Goal: Transaction & Acquisition: Purchase product/service

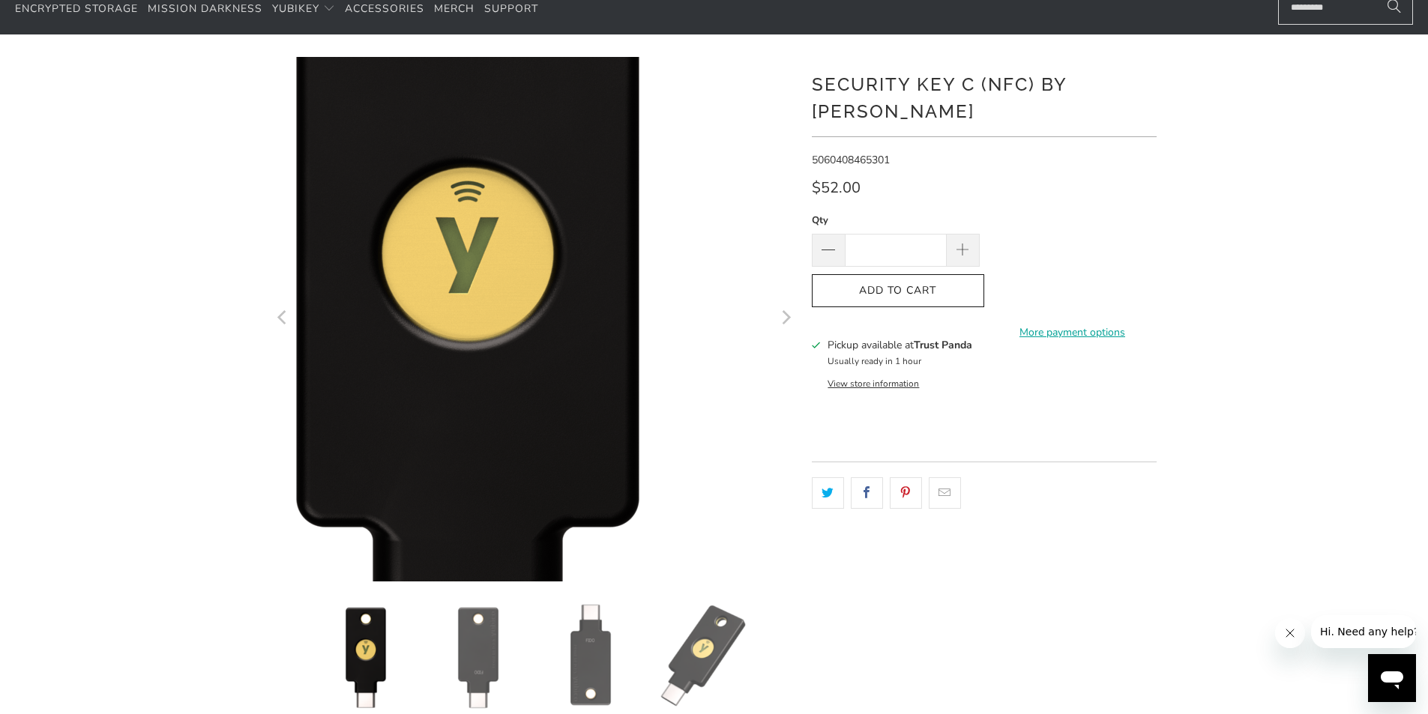
scroll to position [225, 0]
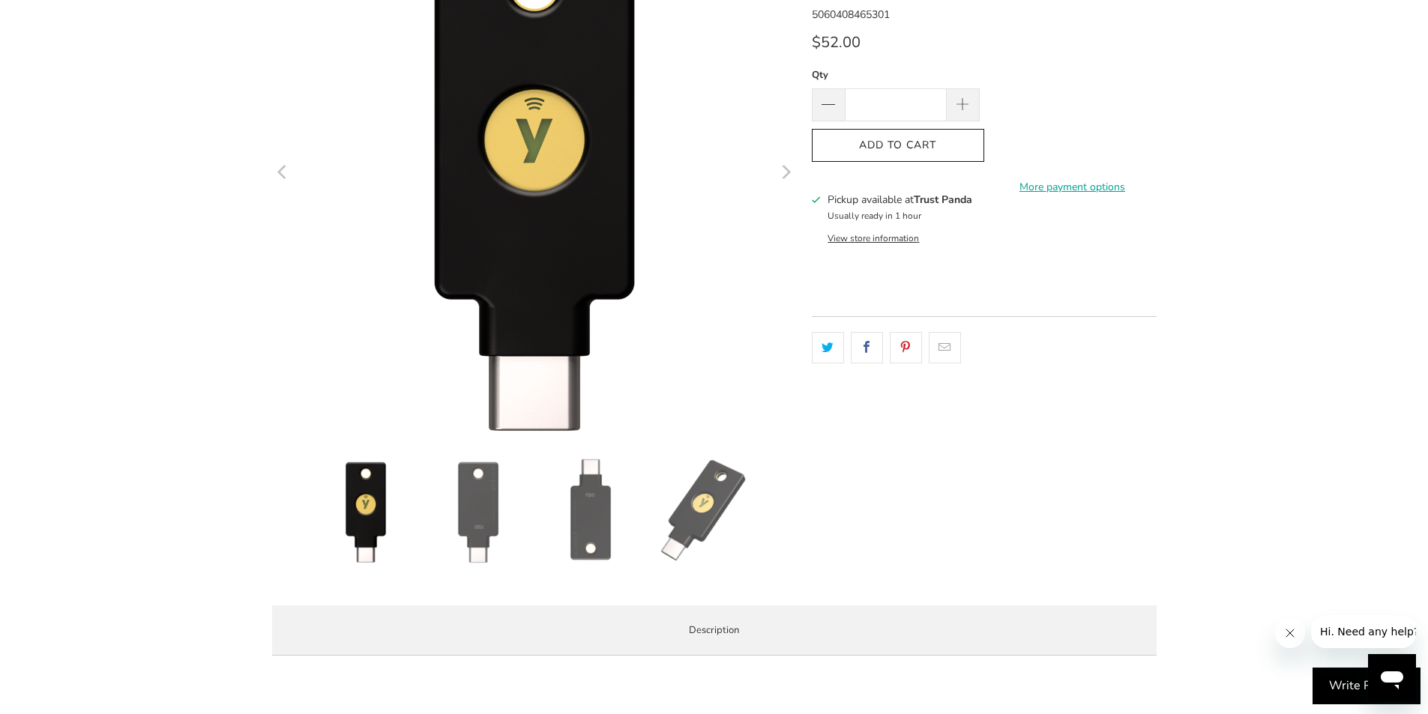
click at [457, 509] on img at bounding box center [478, 511] width 105 height 105
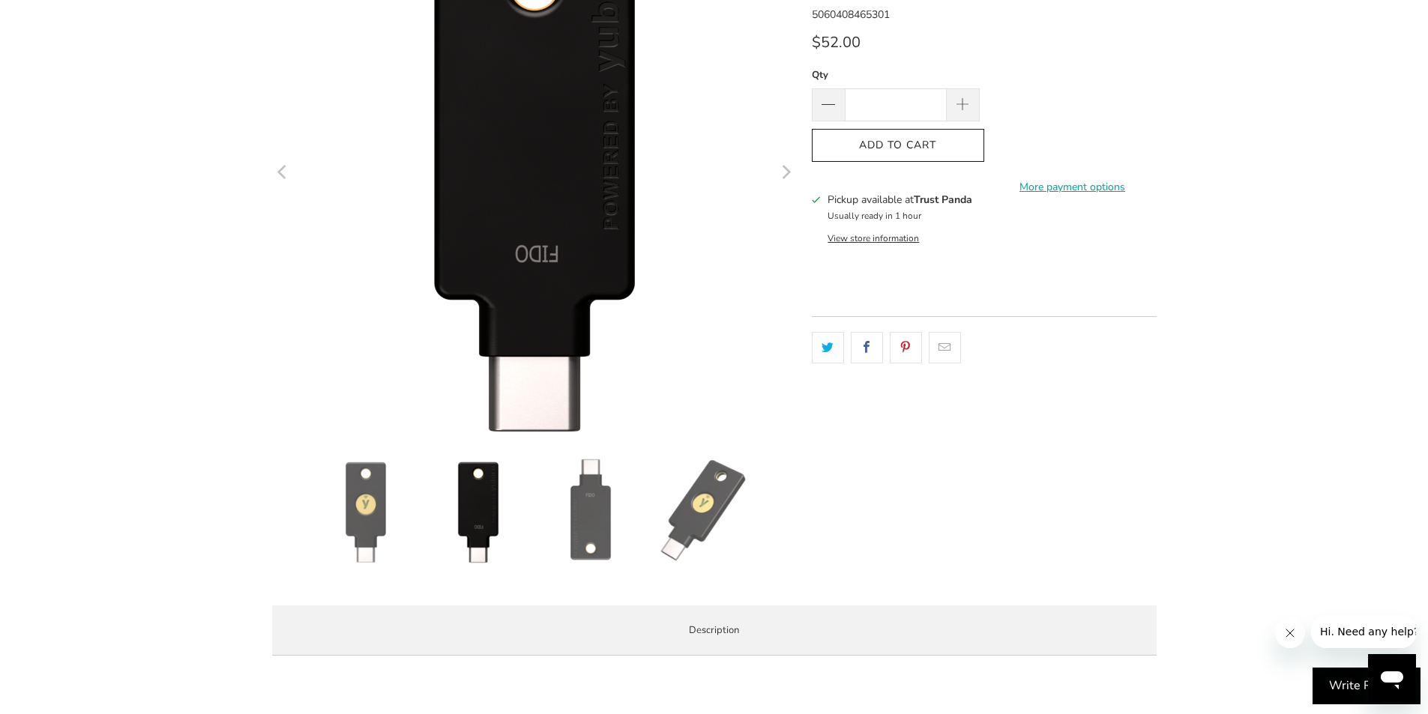
click at [570, 507] on img at bounding box center [590, 511] width 105 height 105
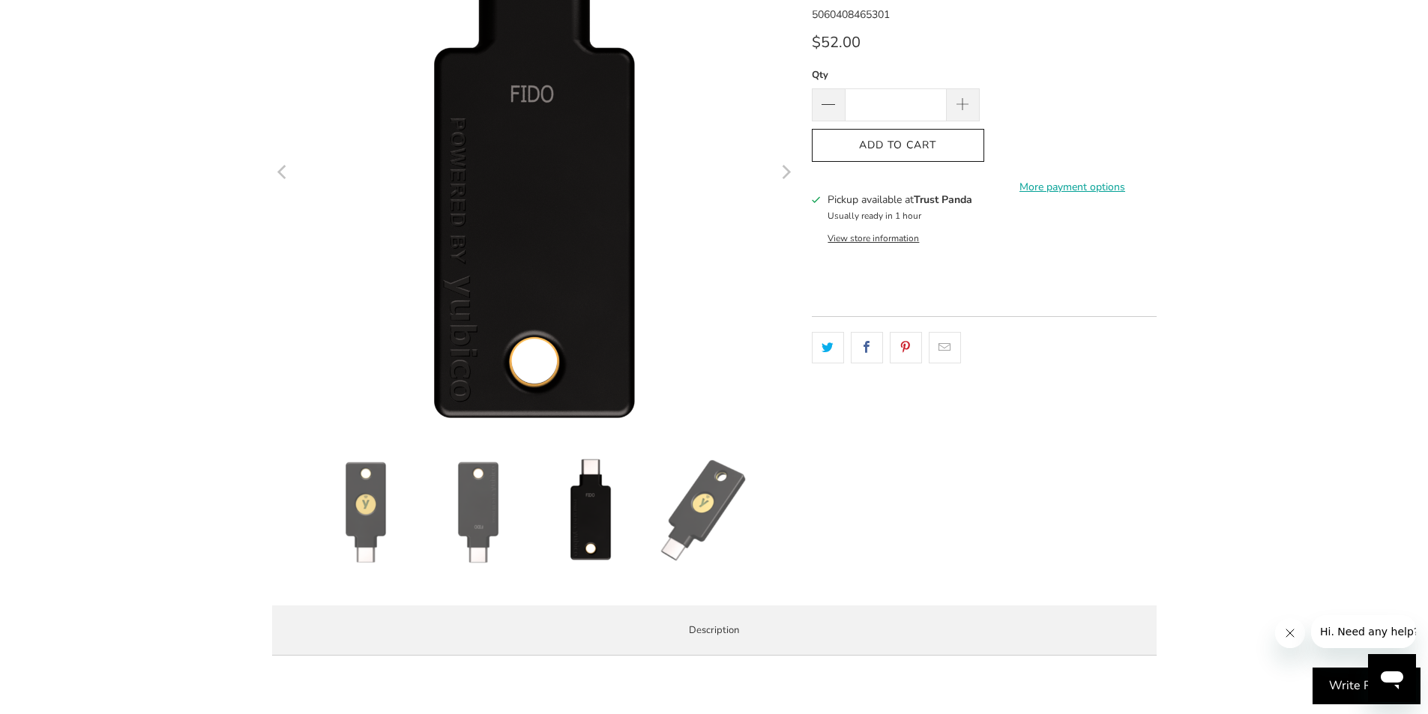
click at [682, 508] on img at bounding box center [703, 511] width 105 height 105
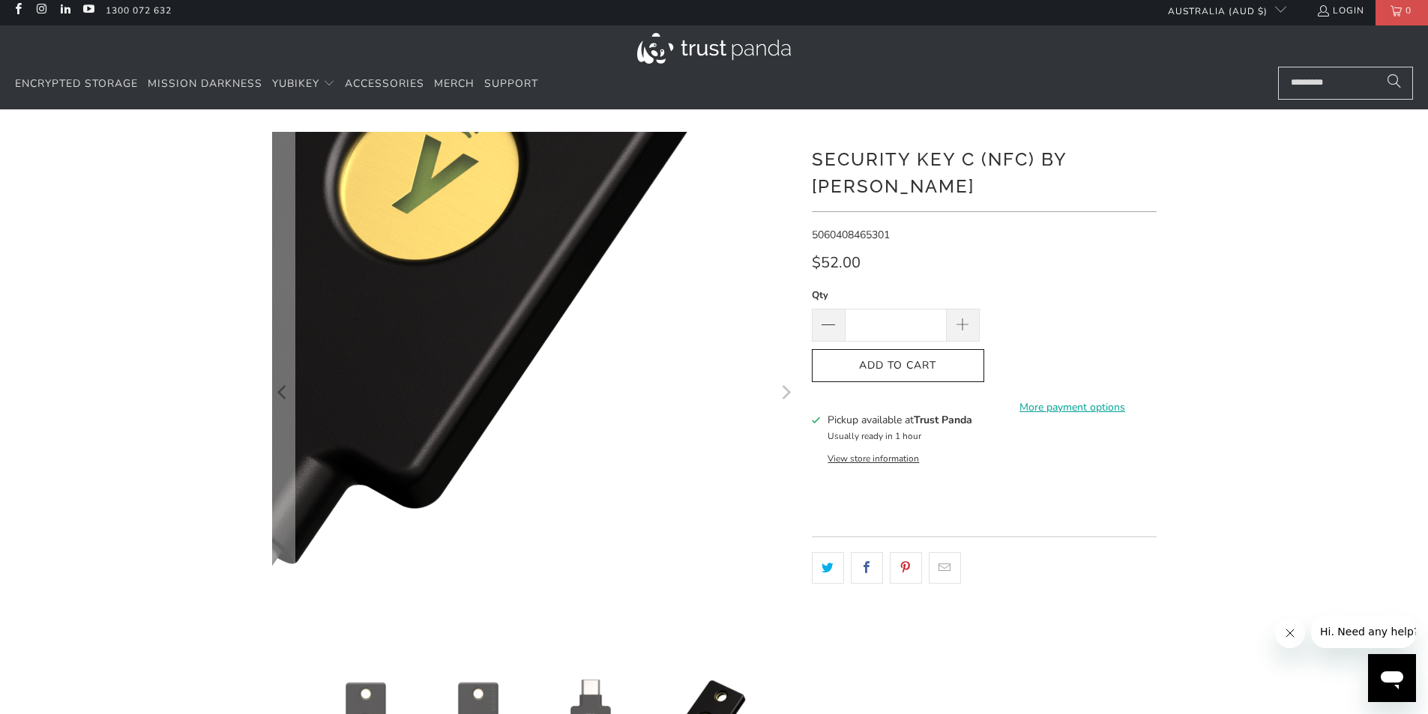
scroll to position [0, 0]
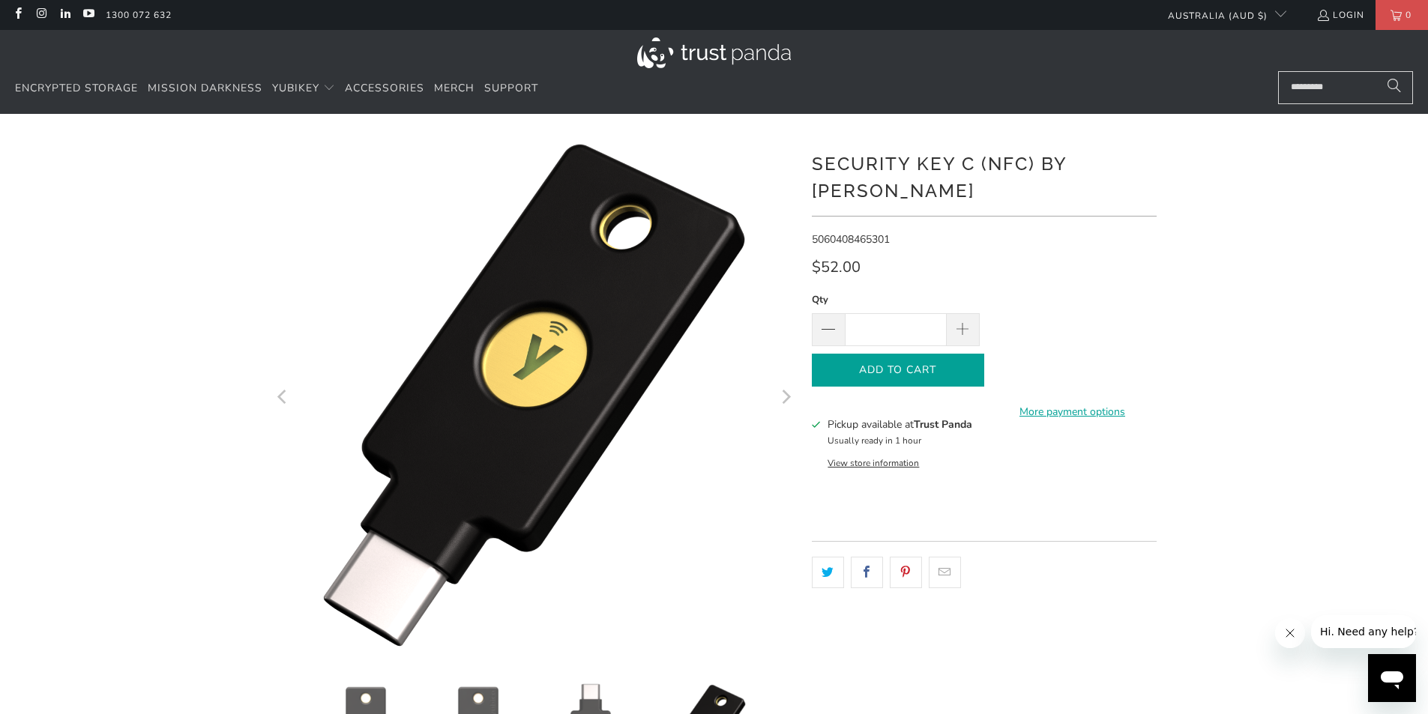
click at [899, 358] on icon "button" at bounding box center [898, 370] width 24 height 24
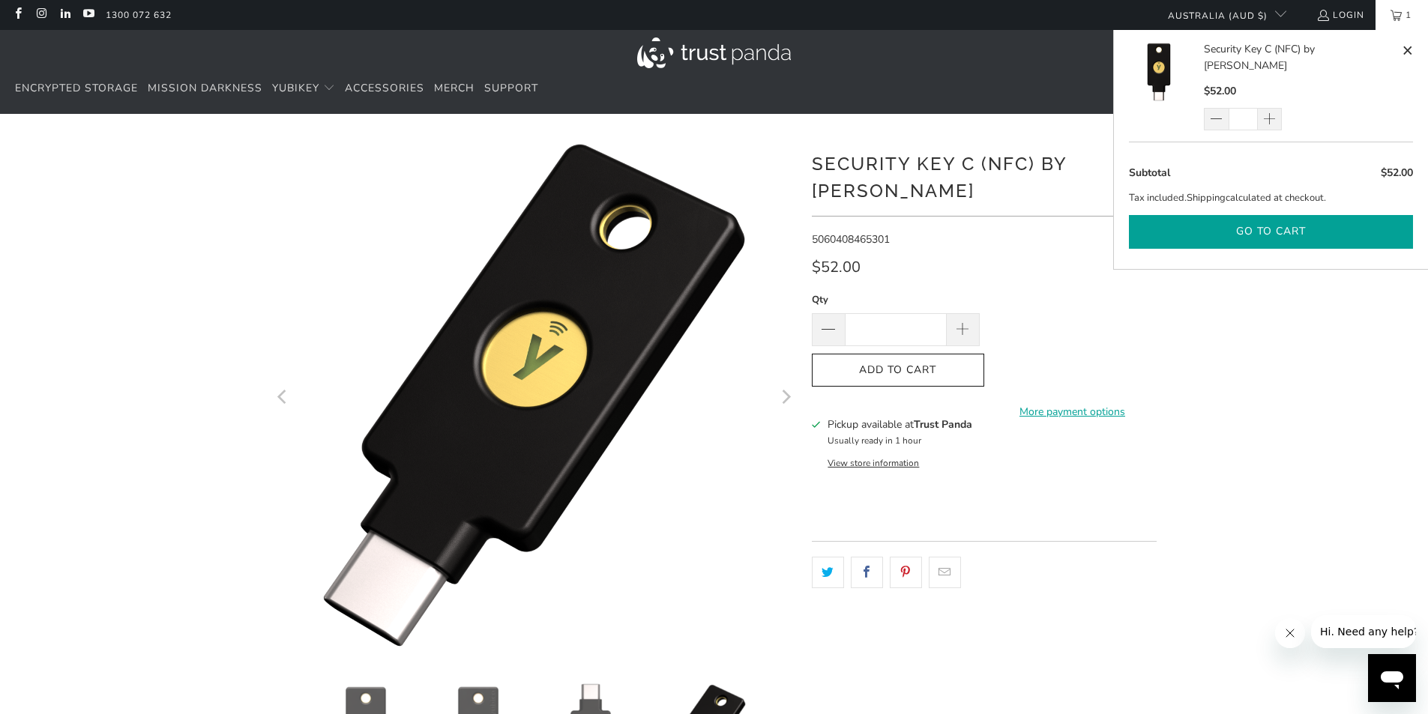
click at [1226, 215] on button "Go to cart" at bounding box center [1271, 232] width 284 height 34
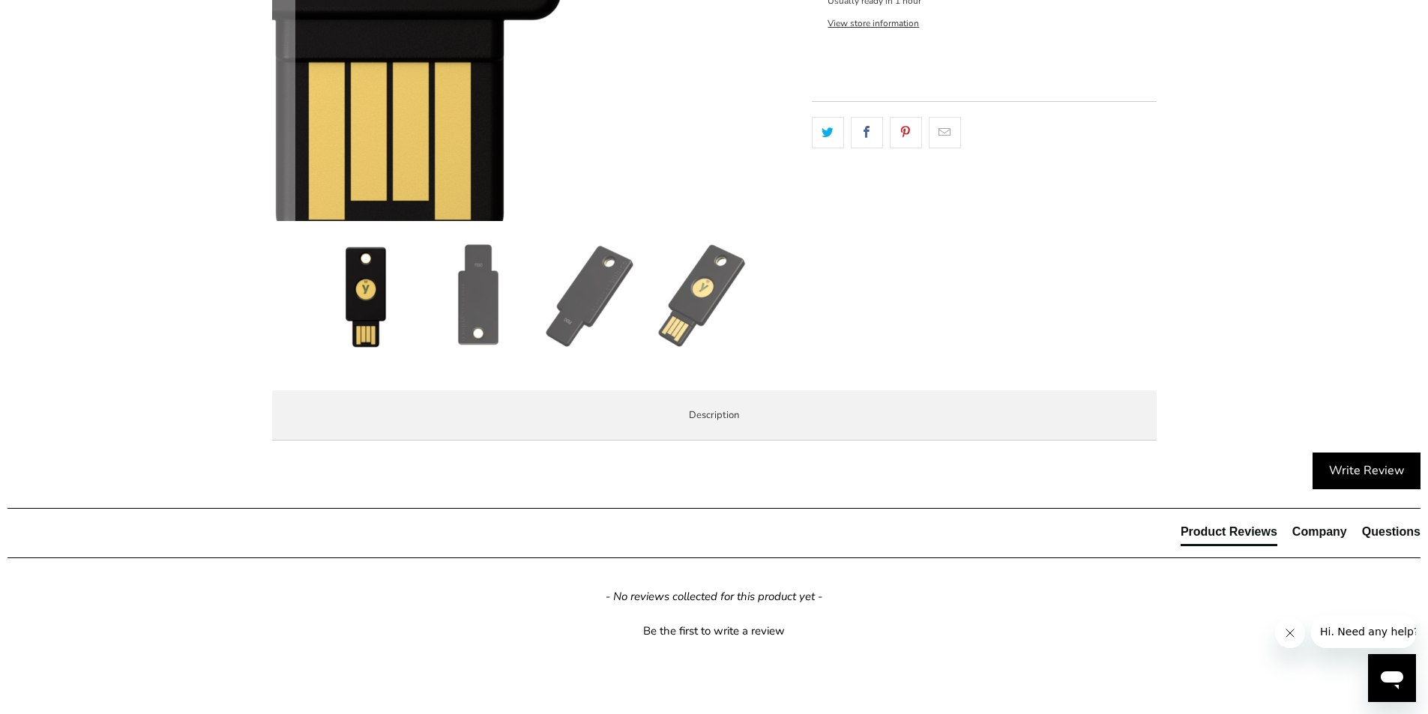
scroll to position [525, 0]
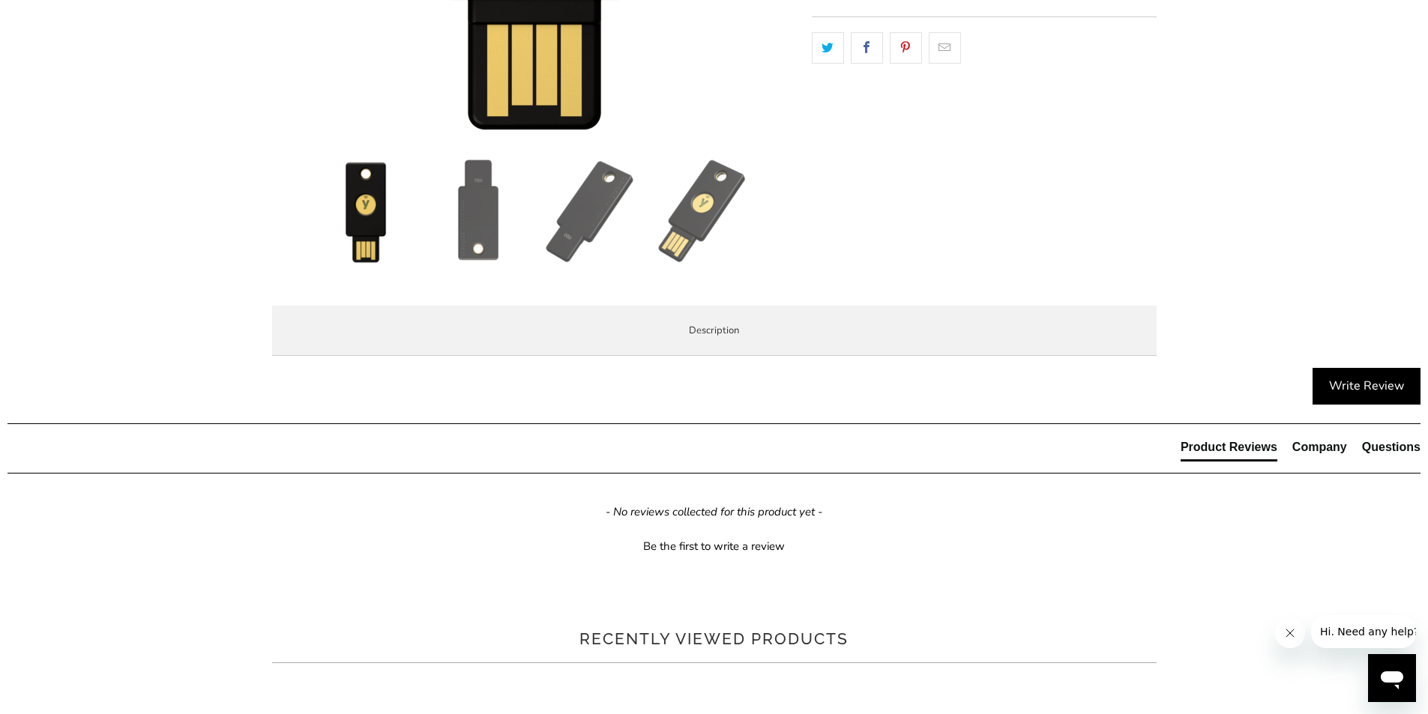
click at [0, 0] on li "Specifications" at bounding box center [0, 0] width 0 height 0
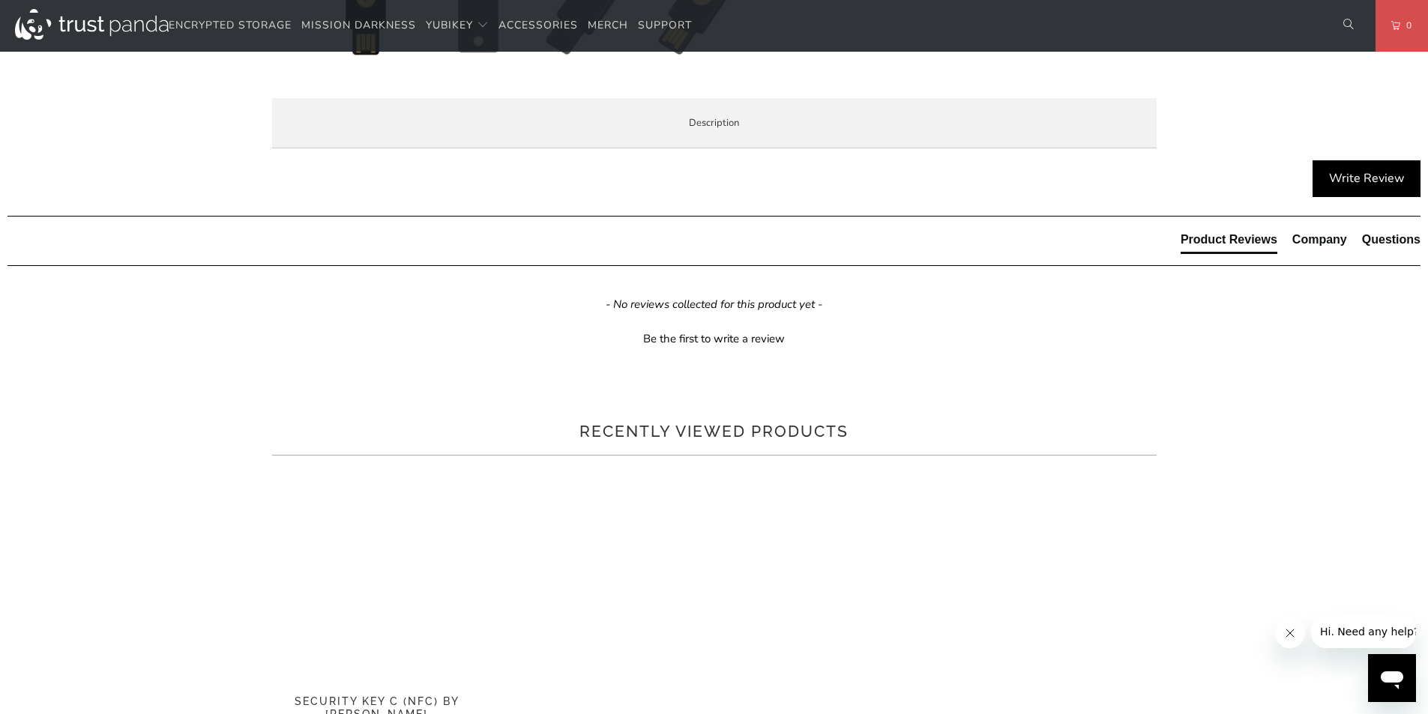
scroll to position [600, 0]
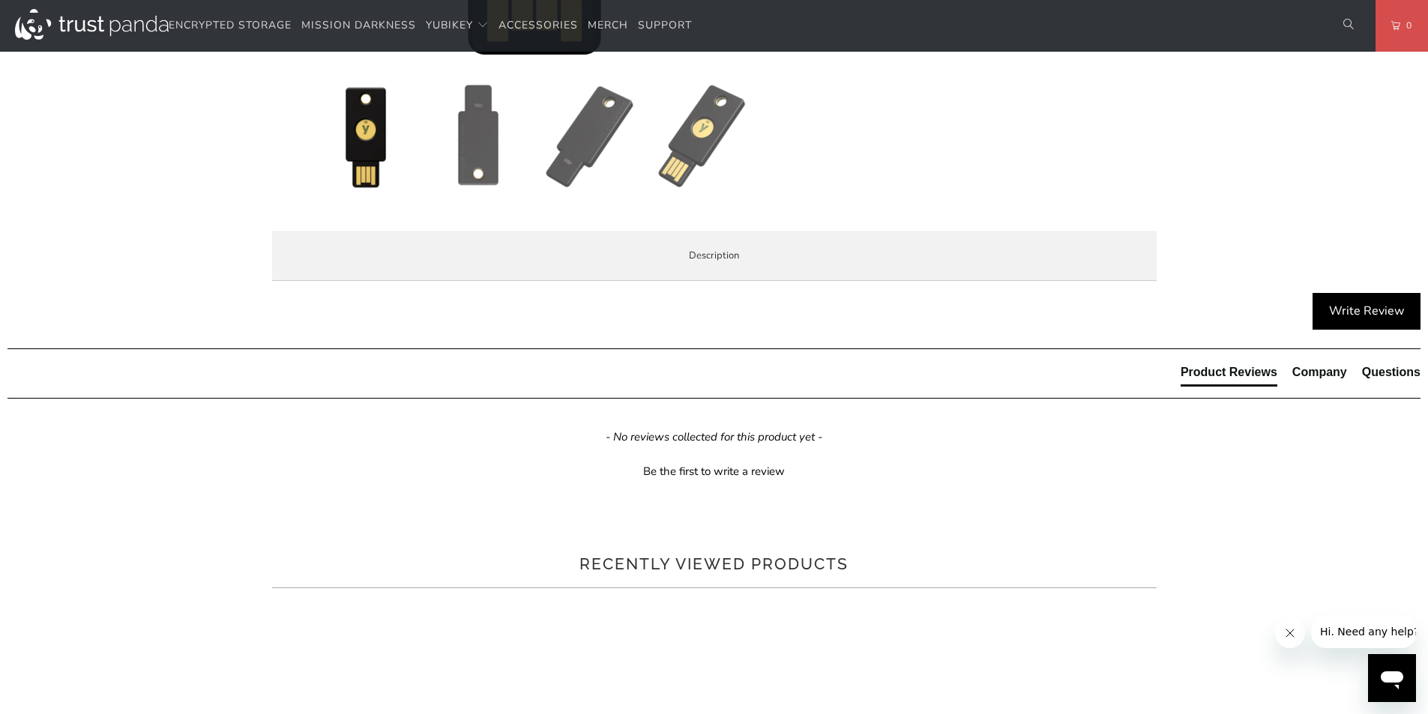
click at [0, 0] on li "Enterprise and Government" at bounding box center [0, 0] width 0 height 0
click at [0, 0] on span "Local Service & Support" at bounding box center [0, 0] width 0 height 0
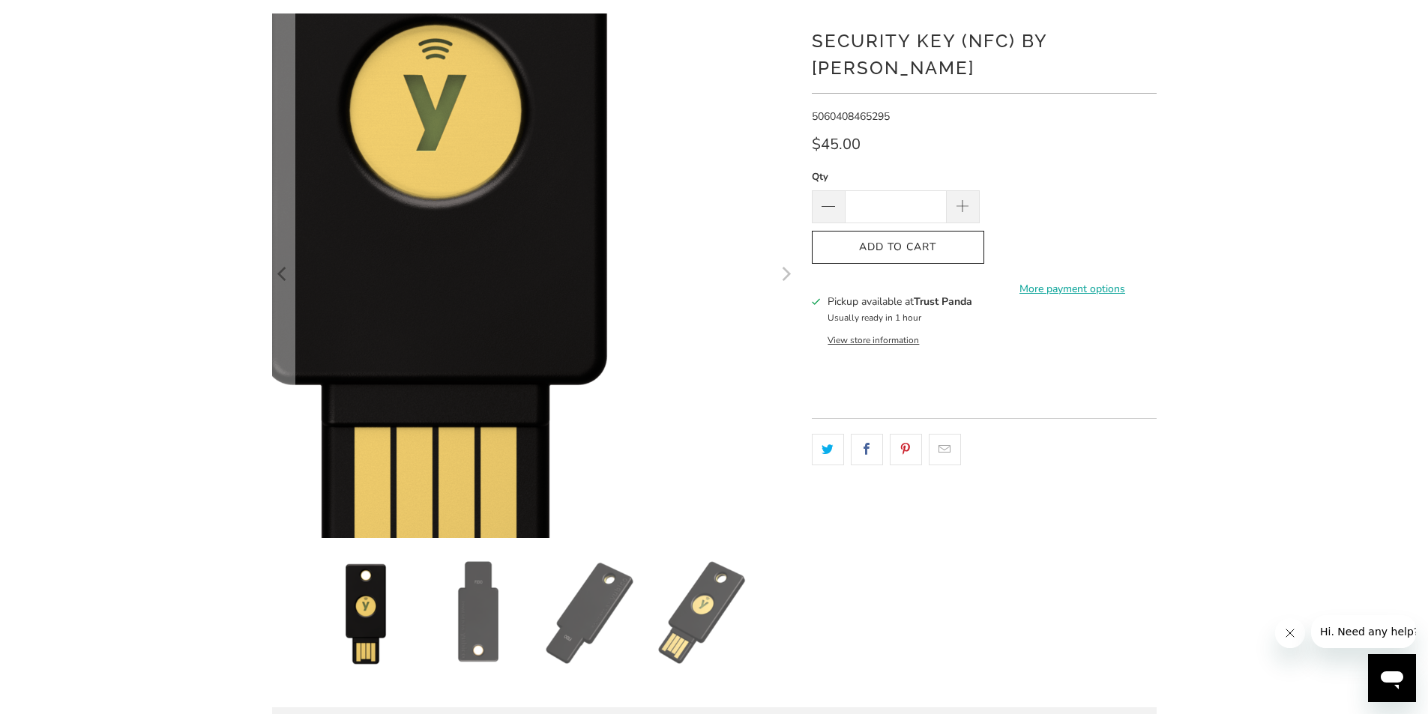
scroll to position [0, 0]
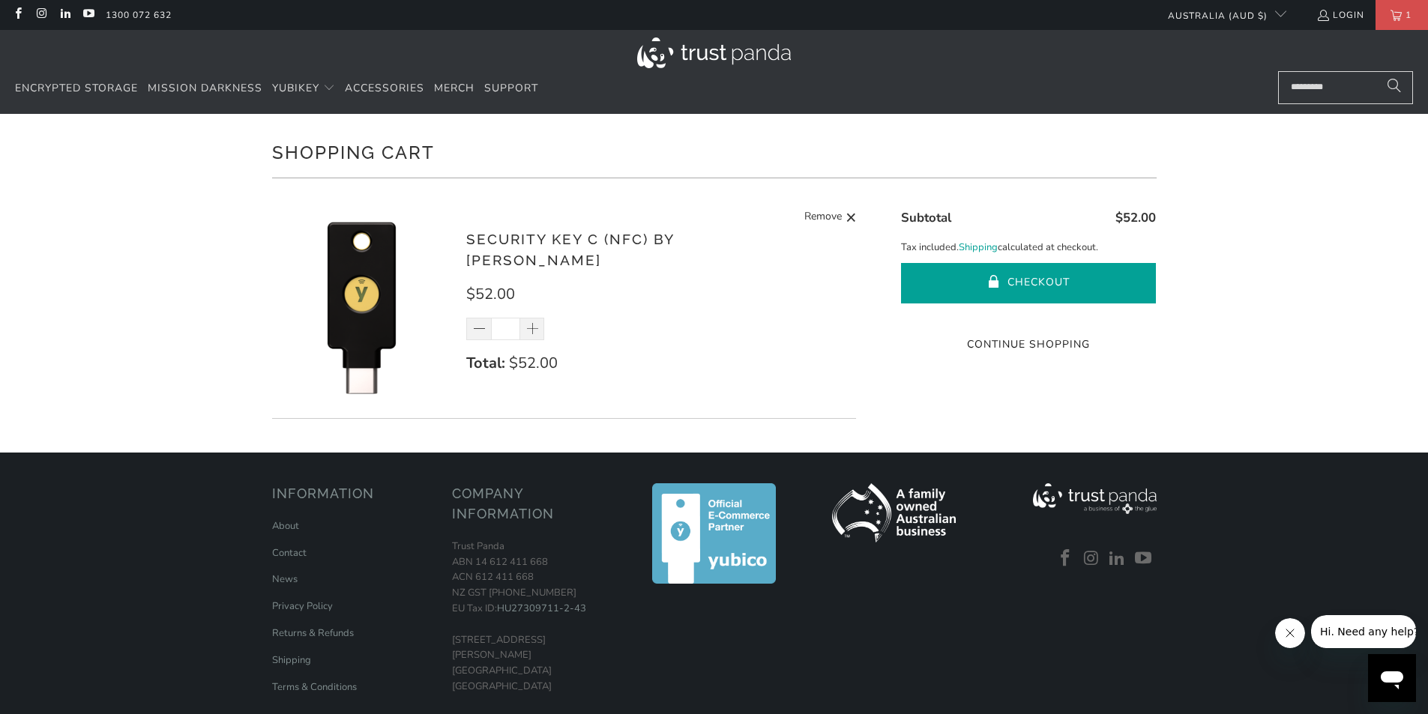
click at [1022, 280] on button "Checkout" at bounding box center [1028, 283] width 255 height 40
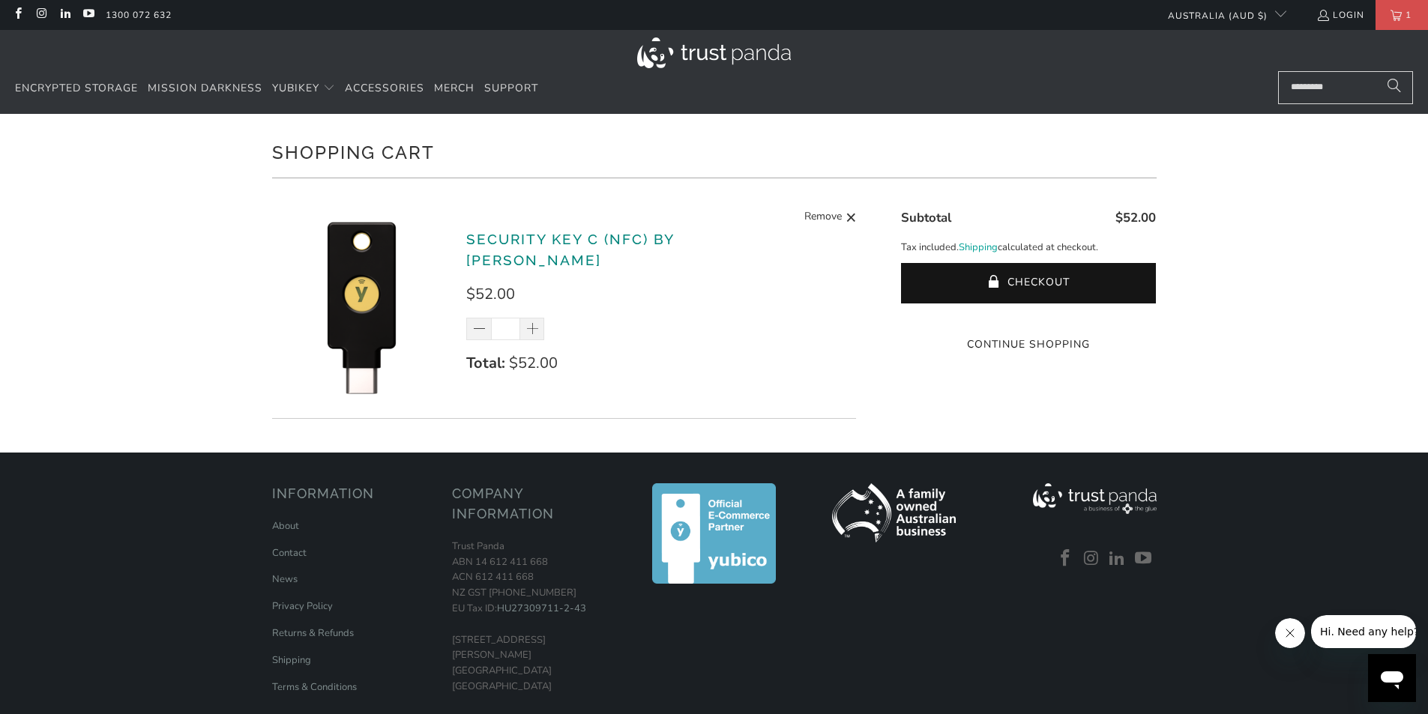
click at [486, 244] on link "Security Key C (NFC) by [PERSON_NAME]" at bounding box center [570, 250] width 208 height 38
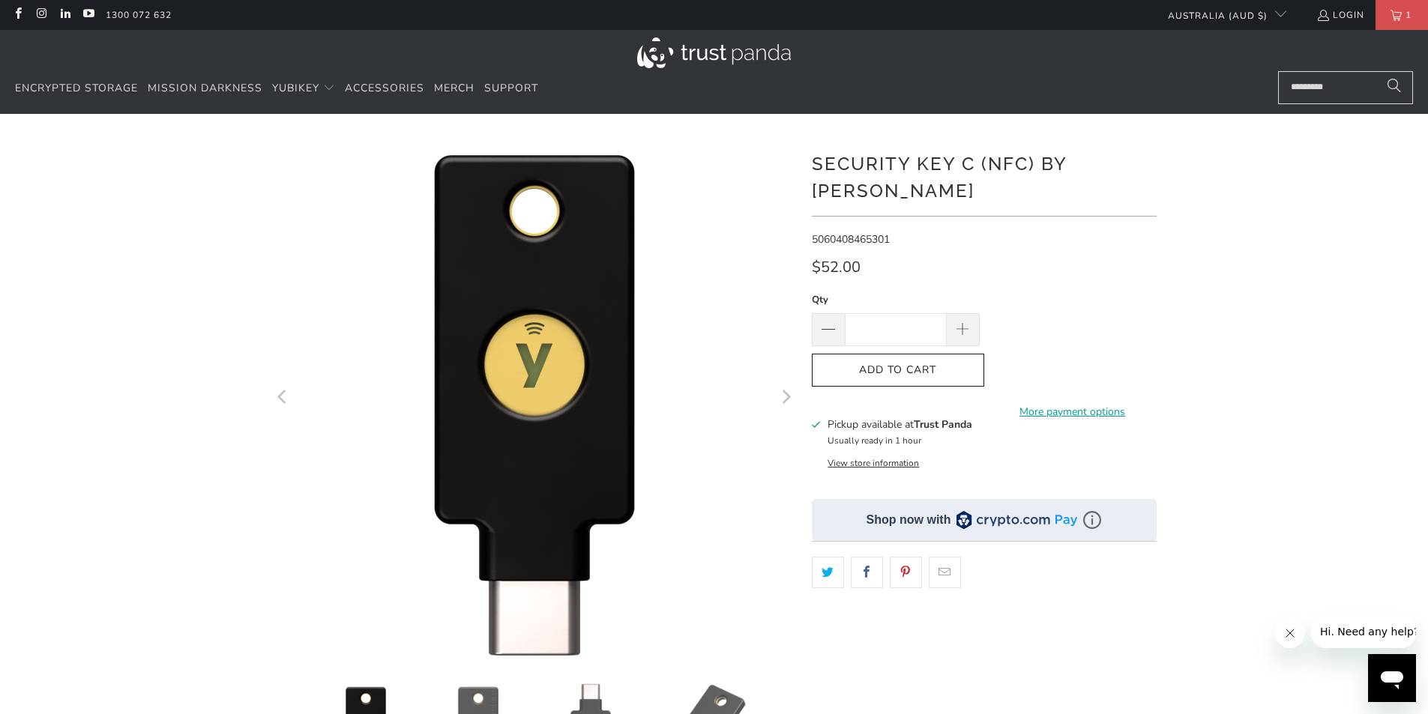
click at [856, 232] on span "5060408465301" at bounding box center [851, 239] width 78 height 14
copy span "5060408465301"
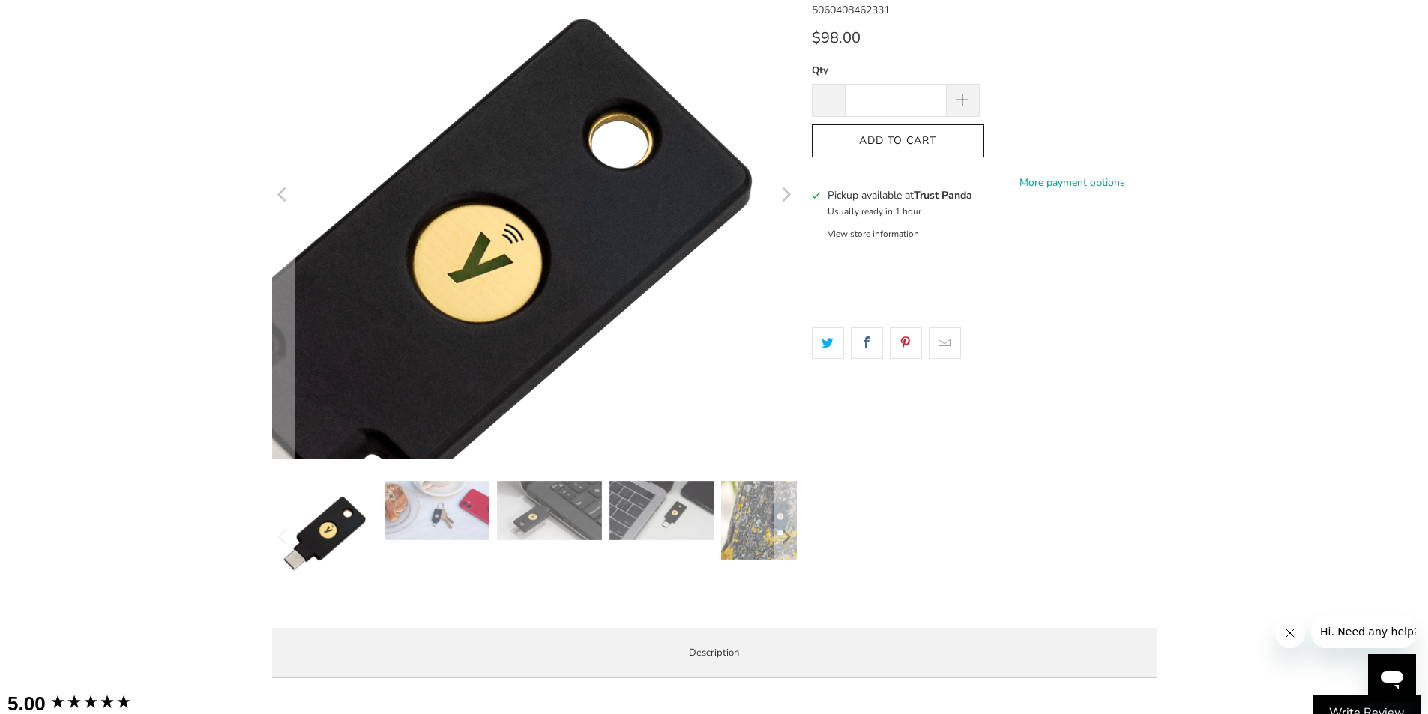
scroll to position [225, 0]
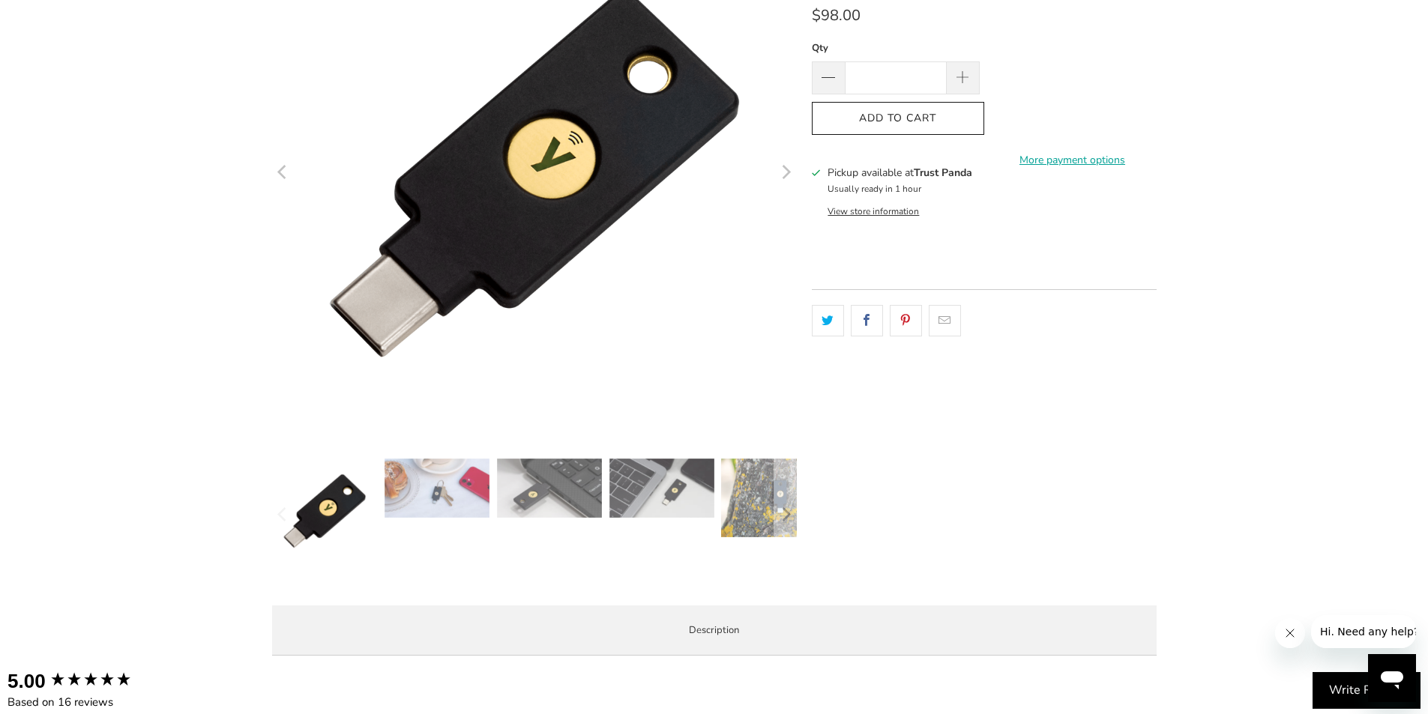
click at [623, 498] on img at bounding box center [661, 488] width 105 height 59
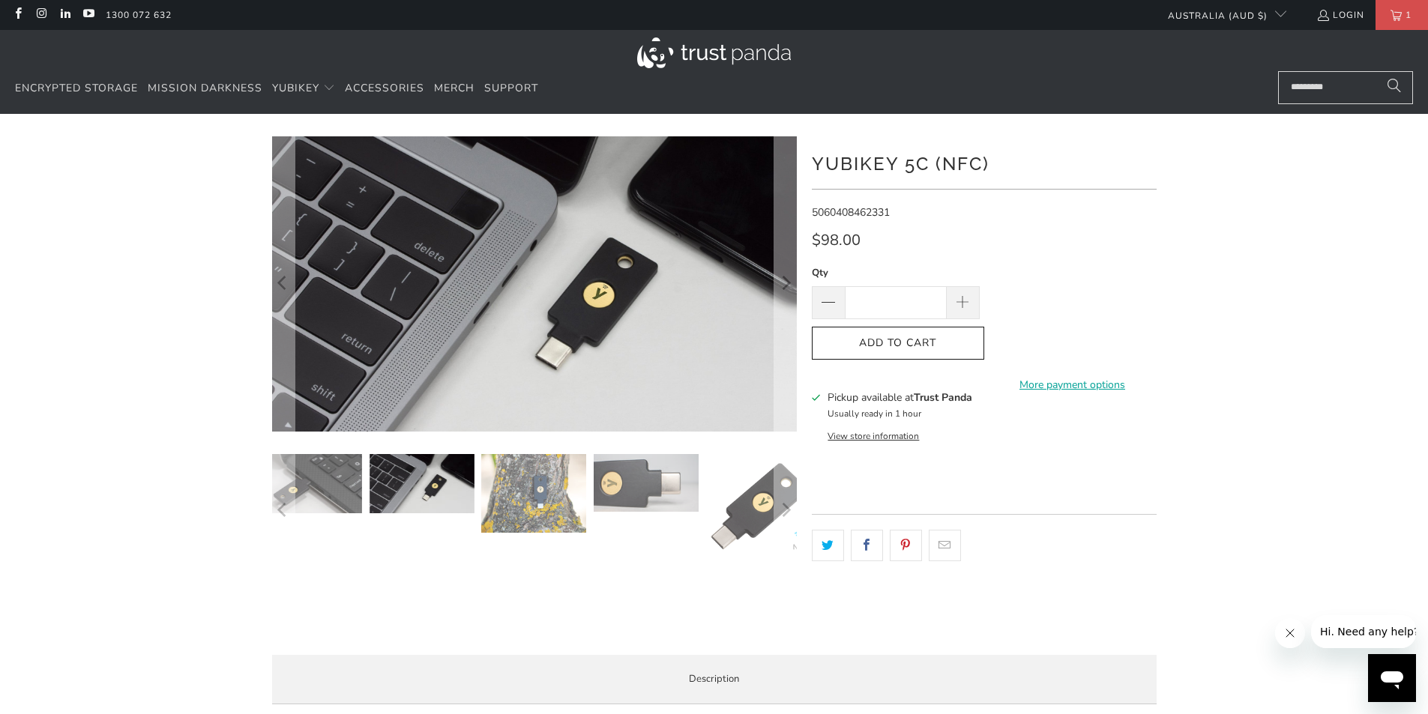
scroll to position [75, 0]
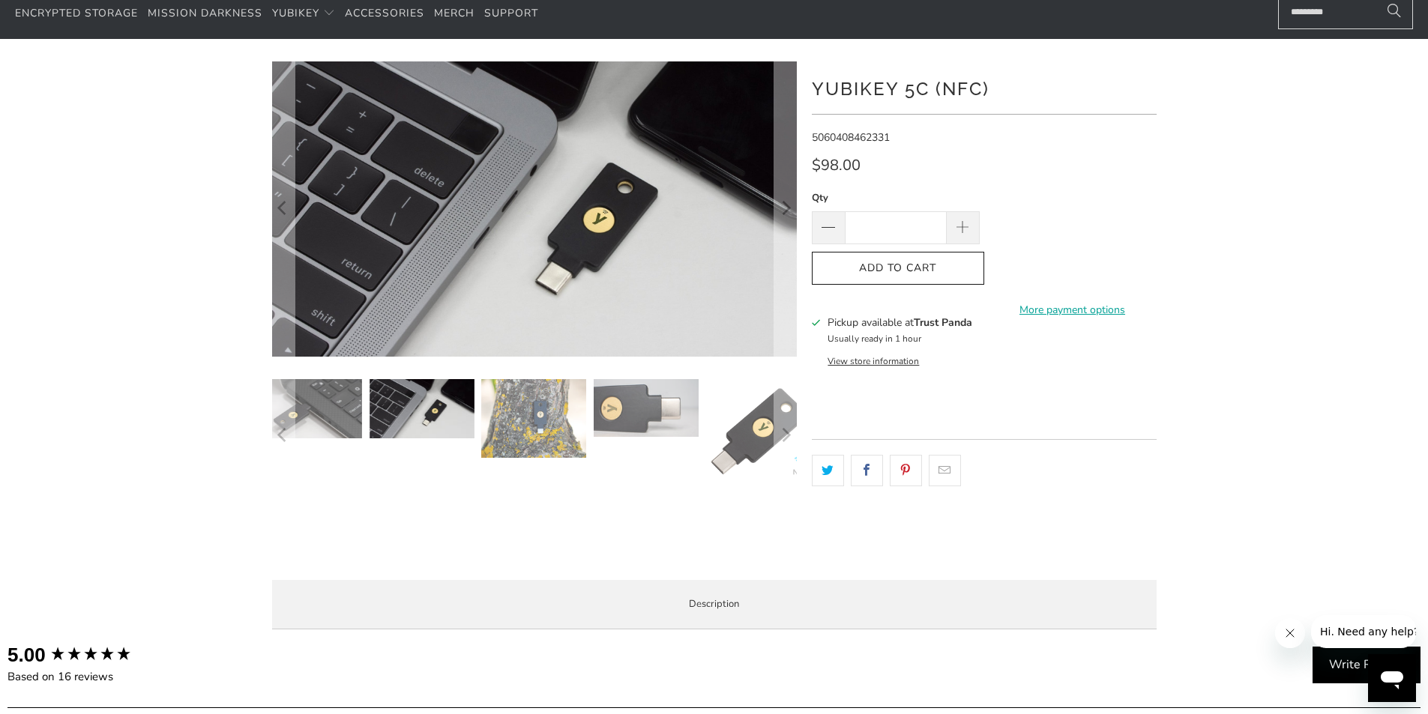
click at [636, 420] on img at bounding box center [646, 408] width 105 height 58
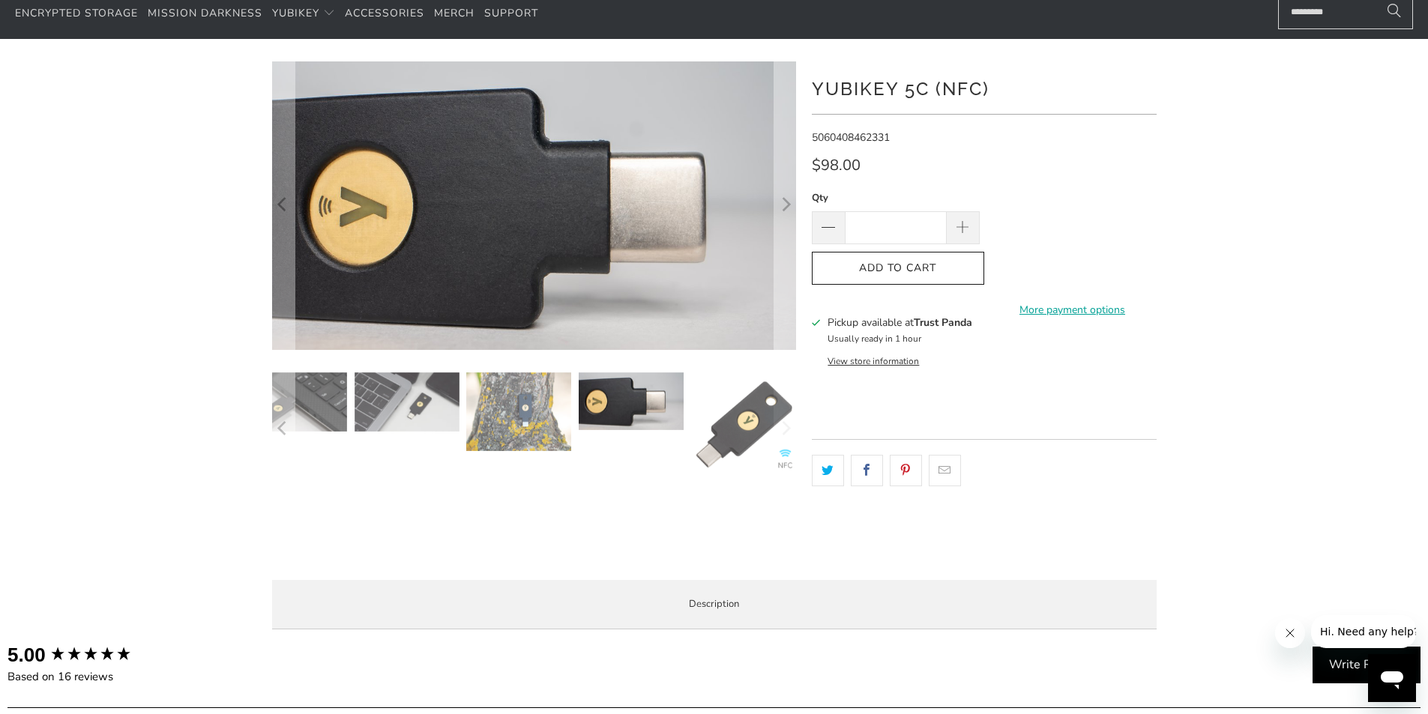
click at [729, 424] on img at bounding box center [743, 425] width 105 height 105
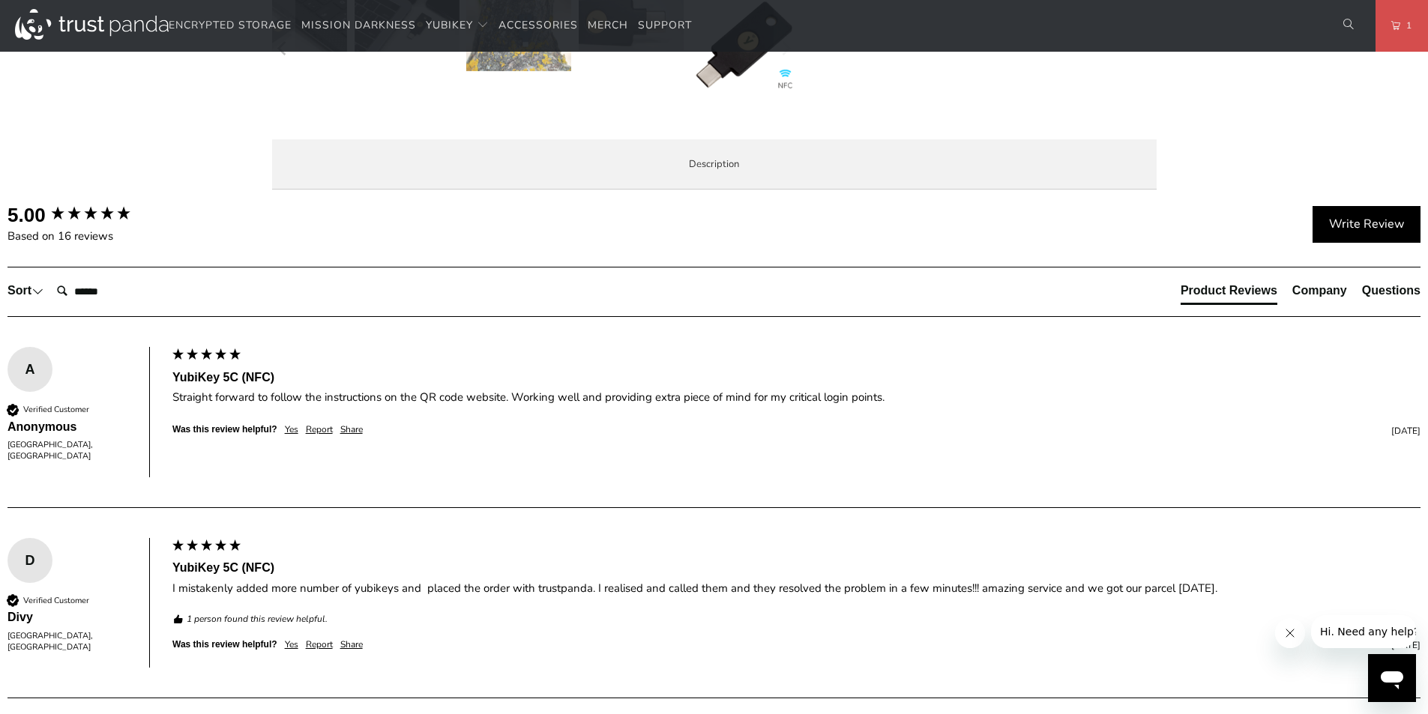
scroll to position [750, 0]
